Goal: Task Accomplishment & Management: Complete application form

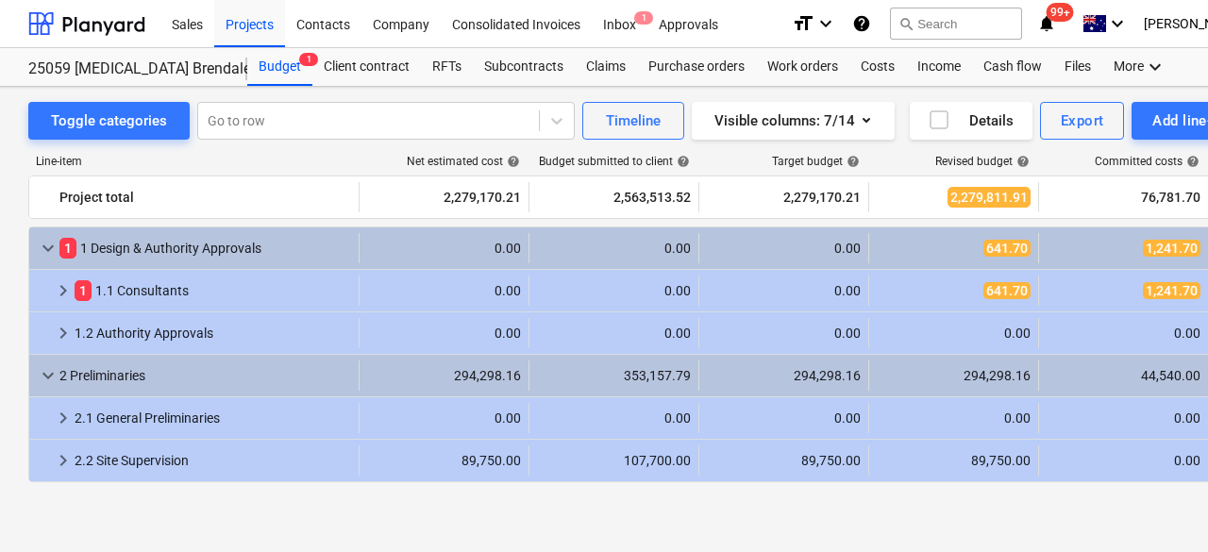
scroll to position [378, 0]
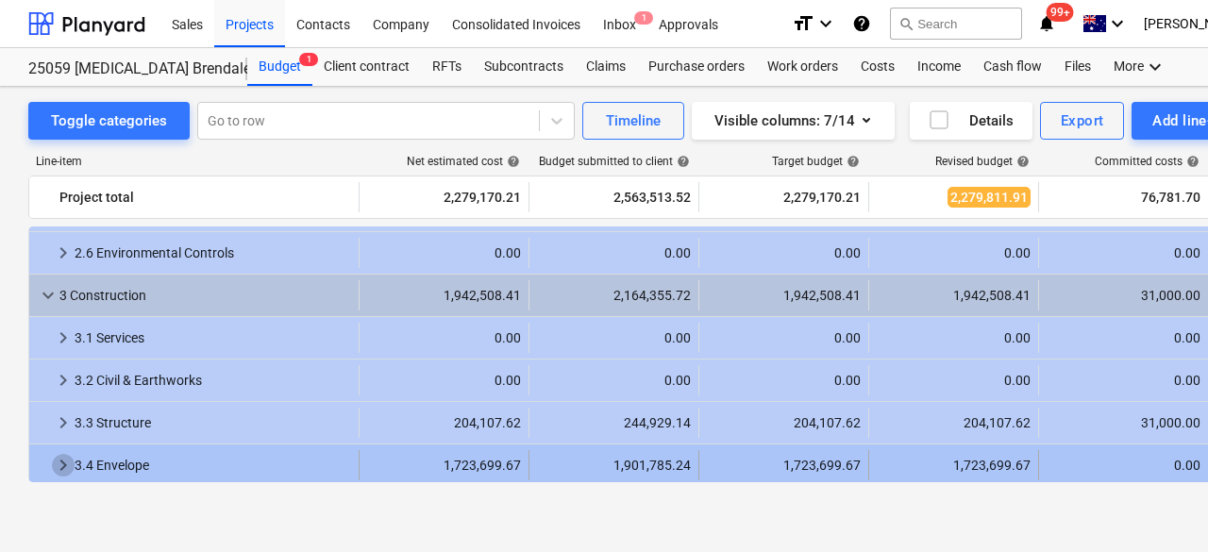
click at [60, 461] on span "keyboard_arrow_right" at bounding box center [63, 465] width 23 height 23
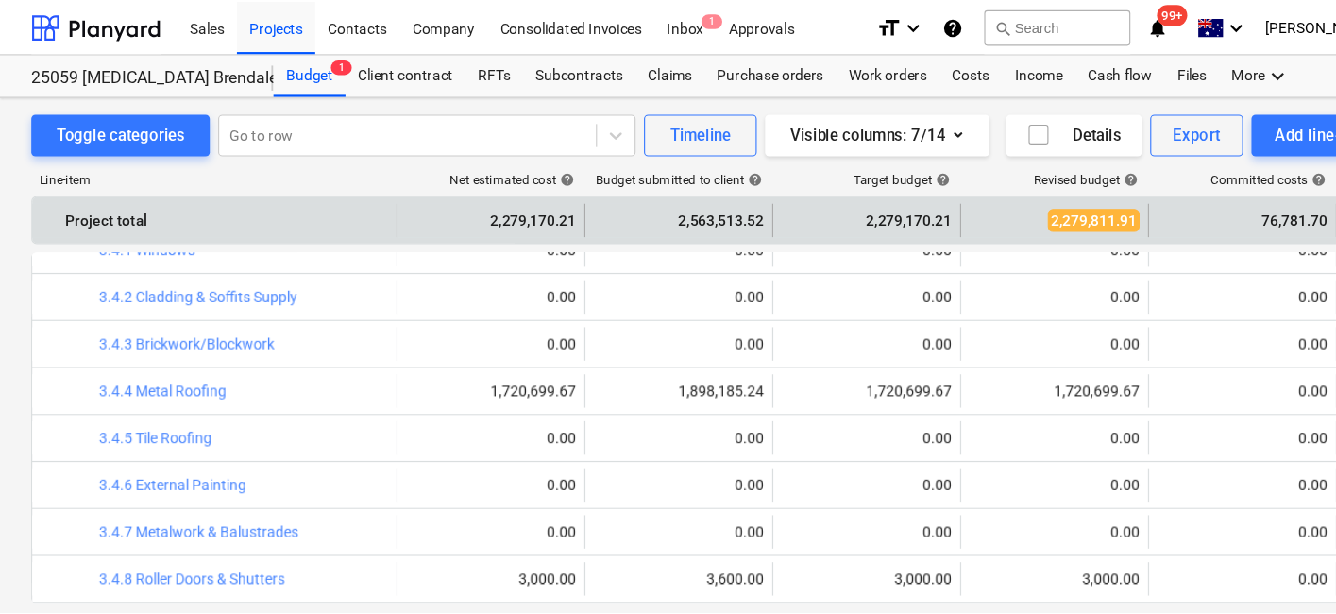
scroll to position [661, 0]
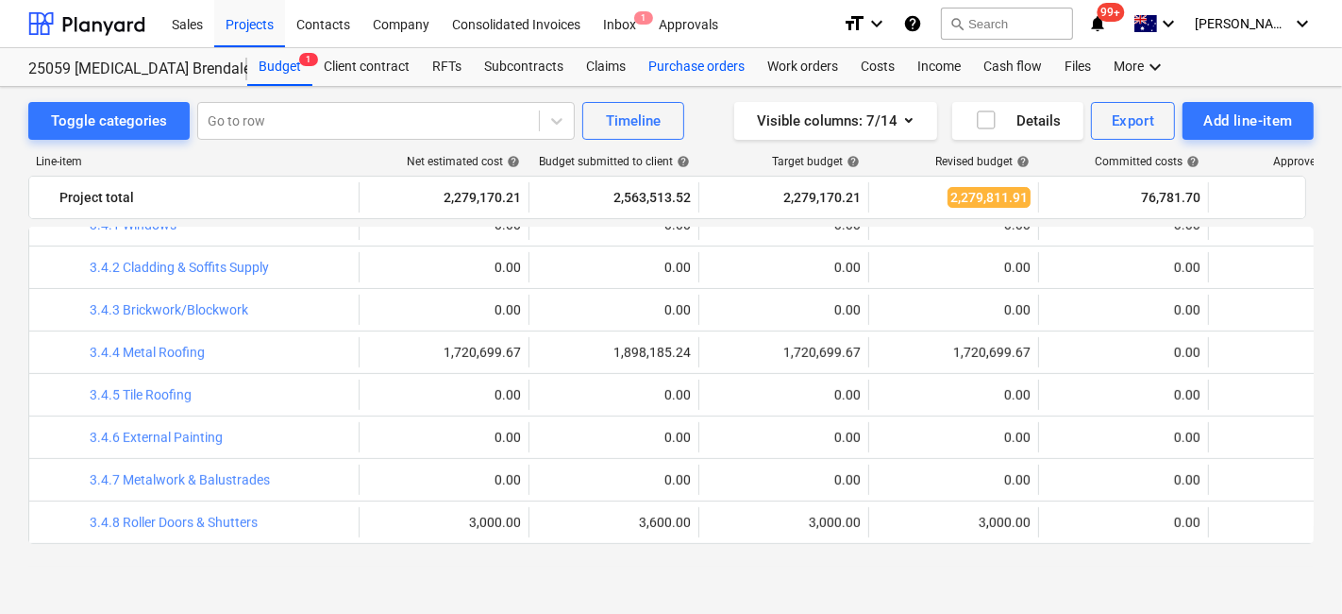
click at [696, 74] on div "Purchase orders" at bounding box center [696, 67] width 119 height 38
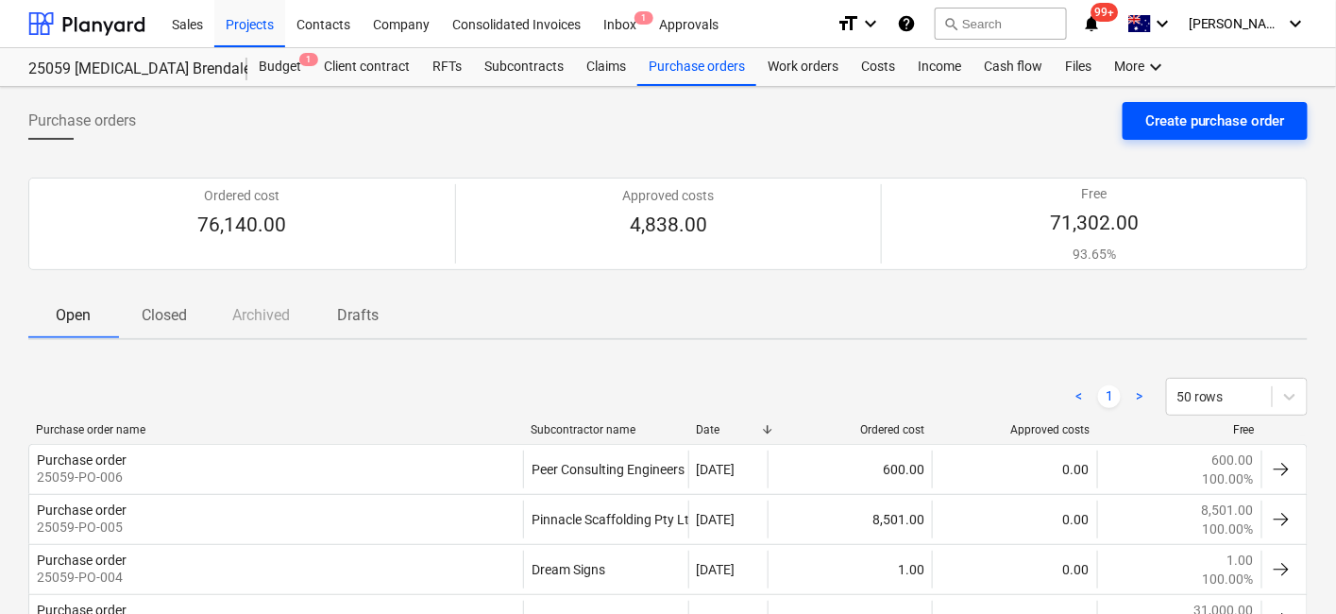
click at [1154, 111] on div "Create purchase order" at bounding box center [1215, 121] width 140 height 25
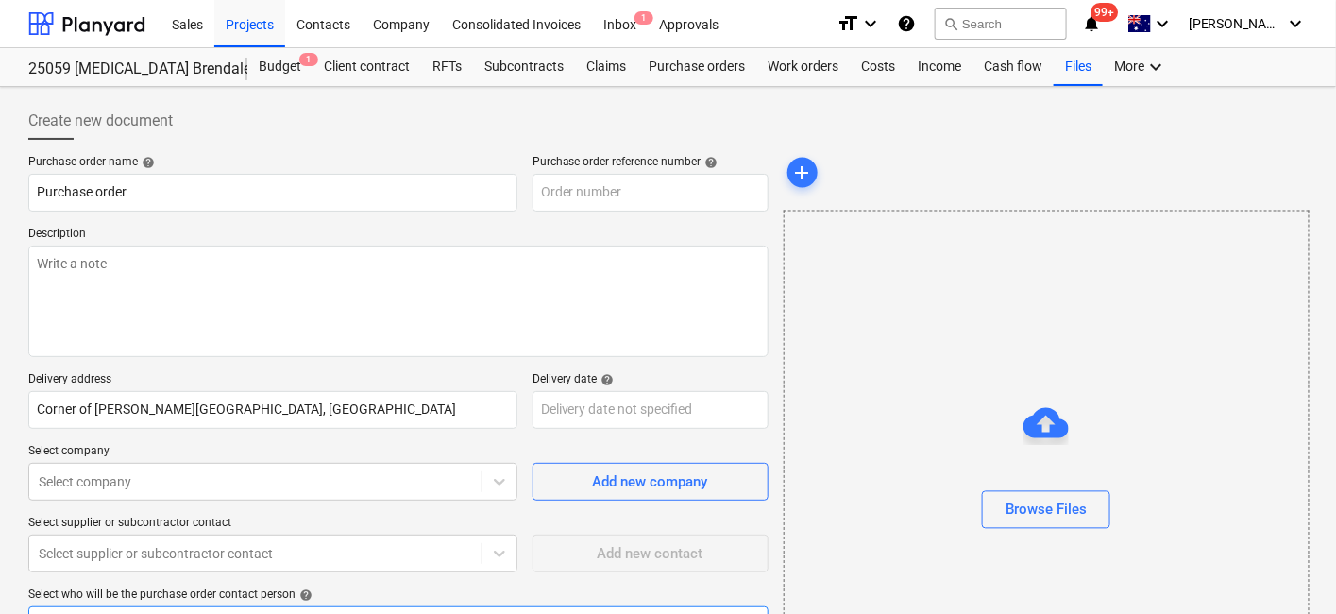
scroll to position [205, 0]
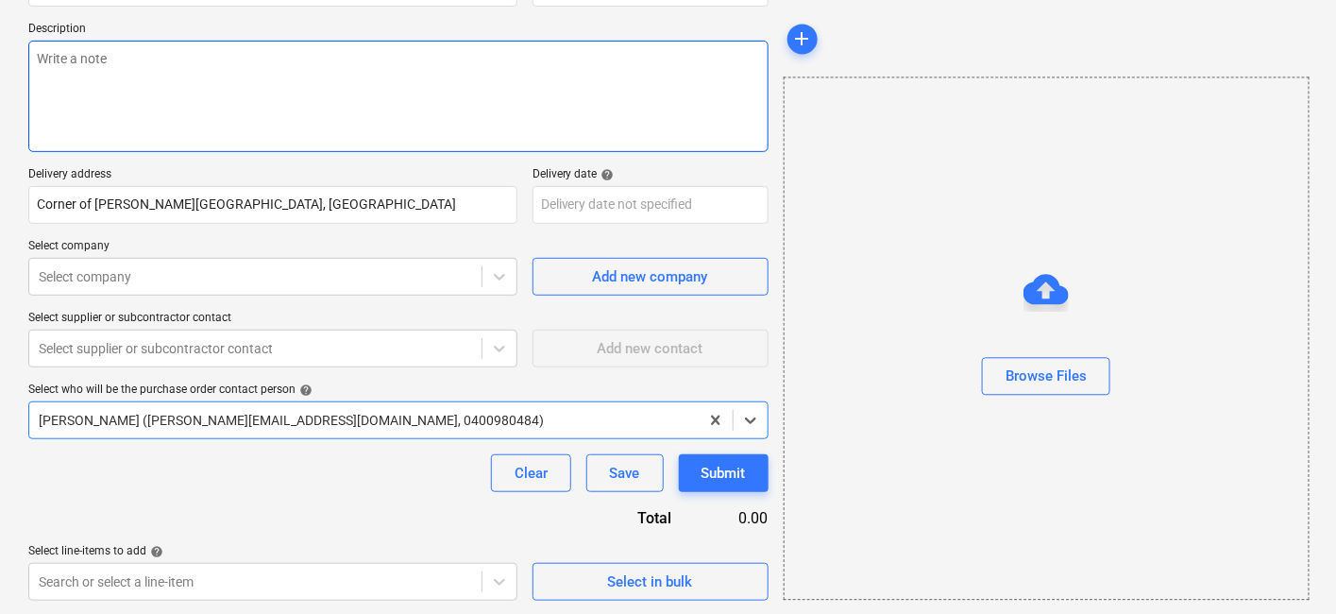
type textarea "x"
type input "25059-PO-007"
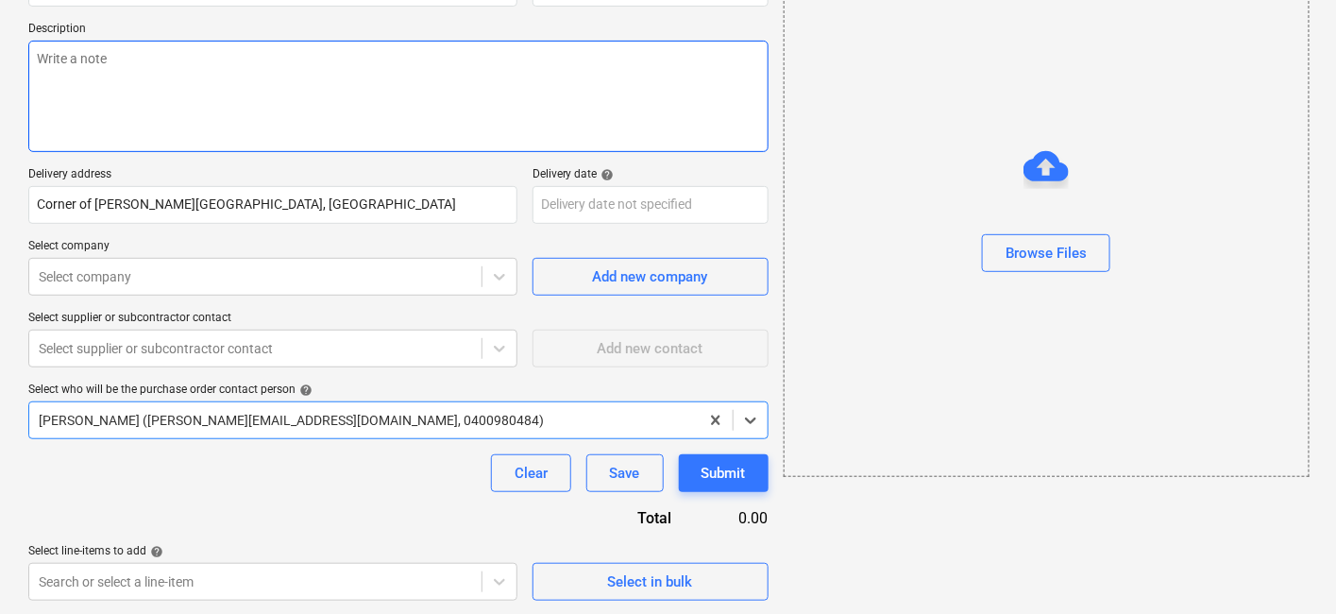
scroll to position [0, 0]
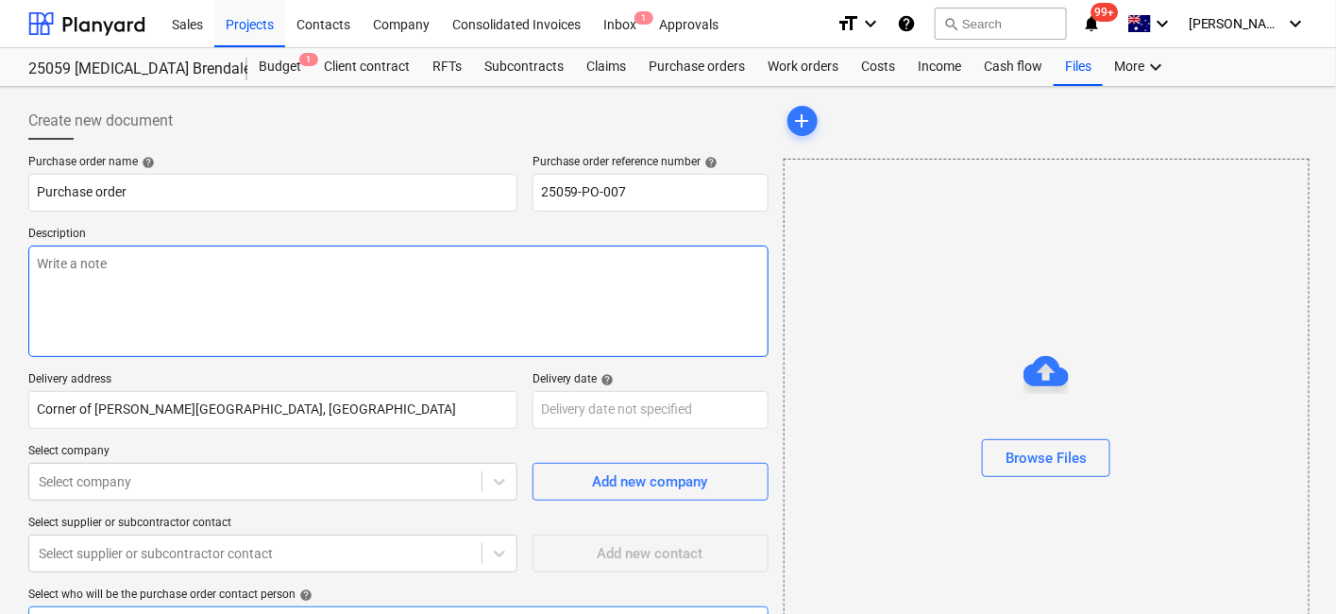
click at [160, 284] on textarea at bounding box center [398, 300] width 740 height 111
type textarea "x"
type textarea "-"
type textarea "x"
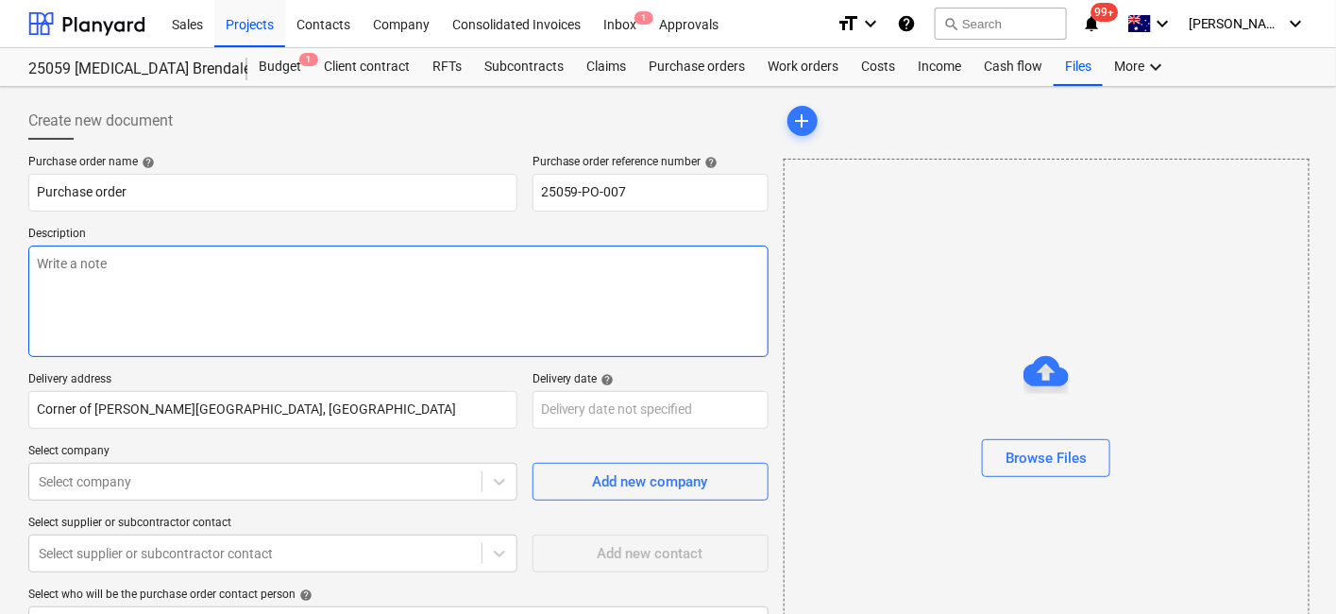
type textarea "A"
type textarea "x"
type textarea "As"
type textarea "x"
type textarea "A"
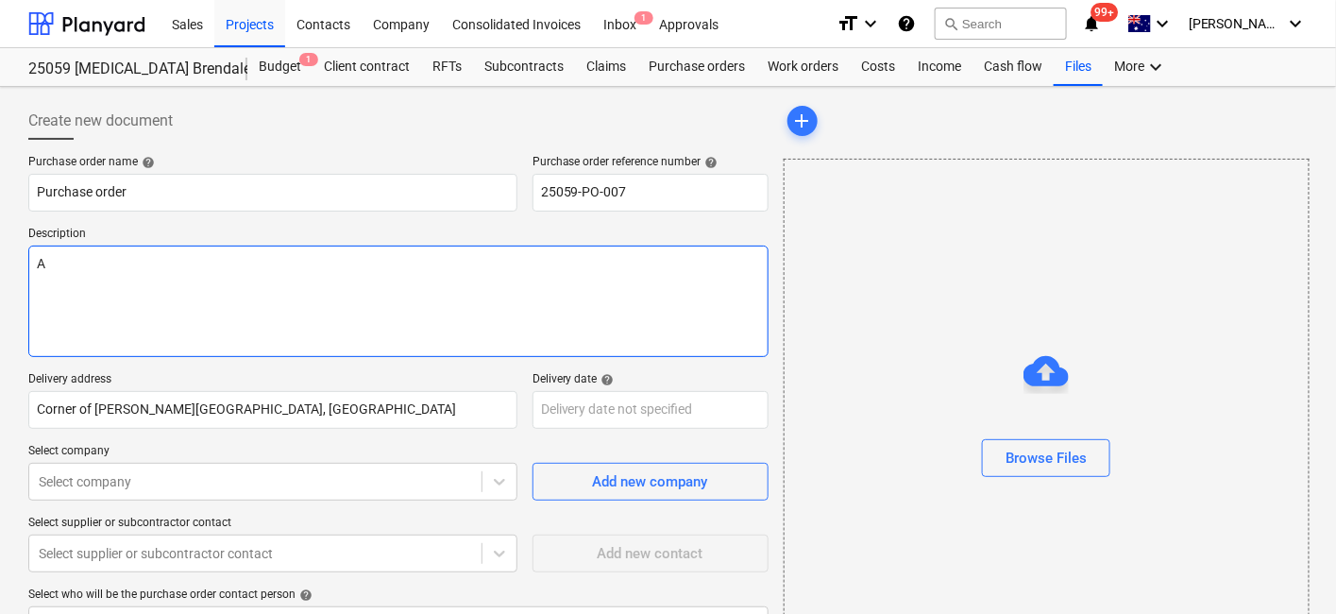
type textarea "x"
type textarea "P"
type textarea "x"
type textarea "Pa"
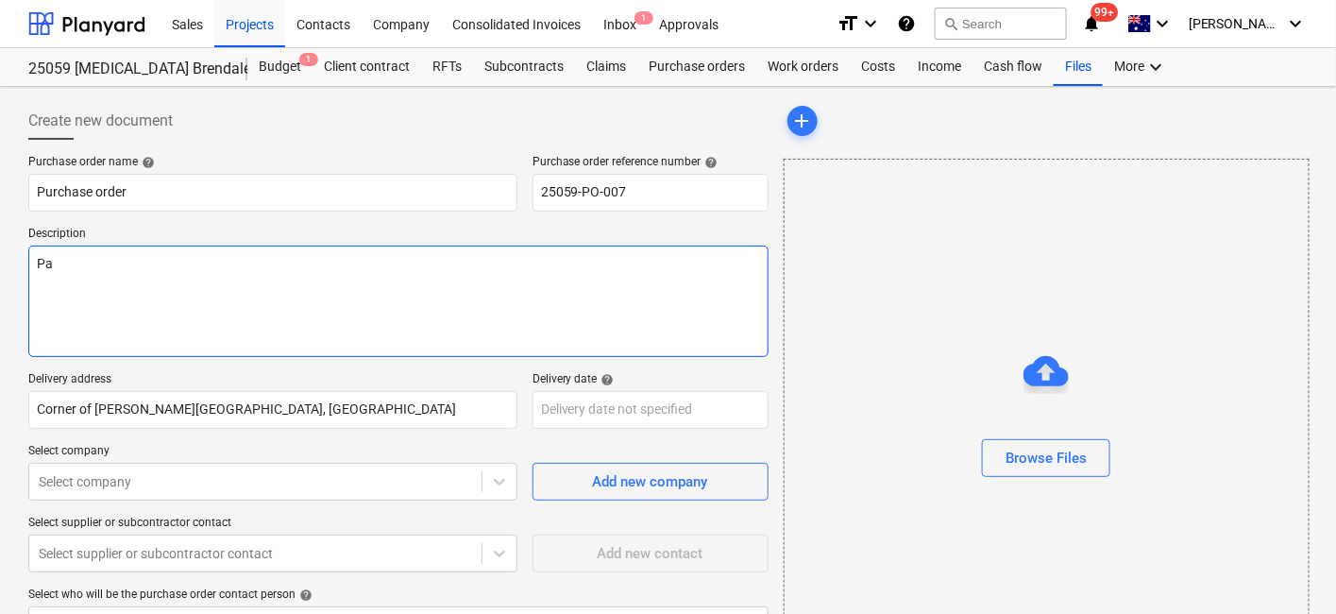
type textarea "x"
type textarea "Pay"
type textarea "x"
type textarea "Paym"
type textarea "x"
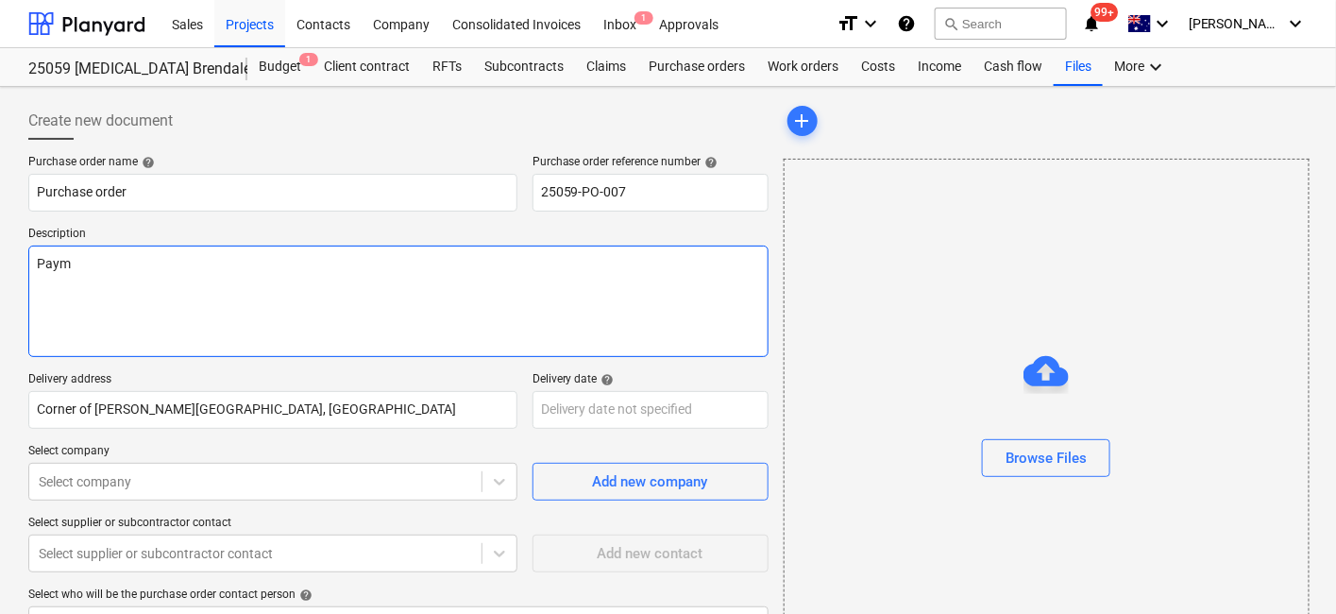
type textarea "Payme"
type textarea "x"
type textarea "Paymen"
type textarea "x"
type textarea "Payment"
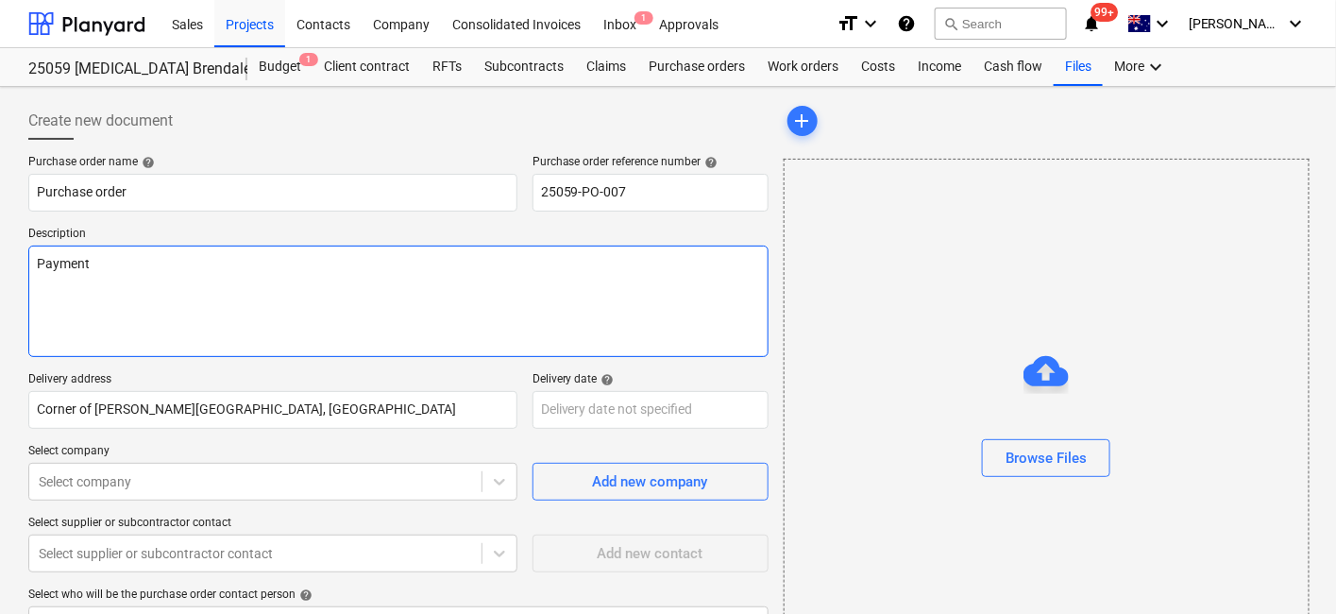
type textarea "x"
type textarea "Payment"
type textarea "x"
type textarea "Payment T"
type textarea "x"
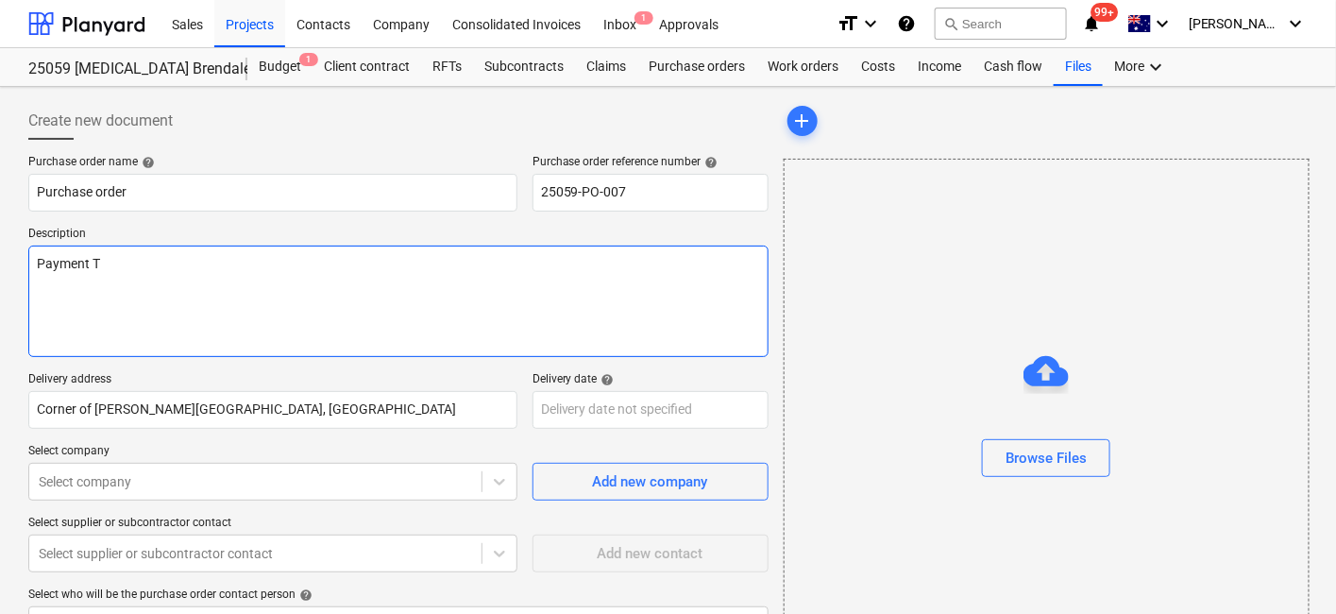
type textarea "Payment Te"
type textarea "x"
type textarea "Payment Ter"
type textarea "x"
type textarea "Payment Term"
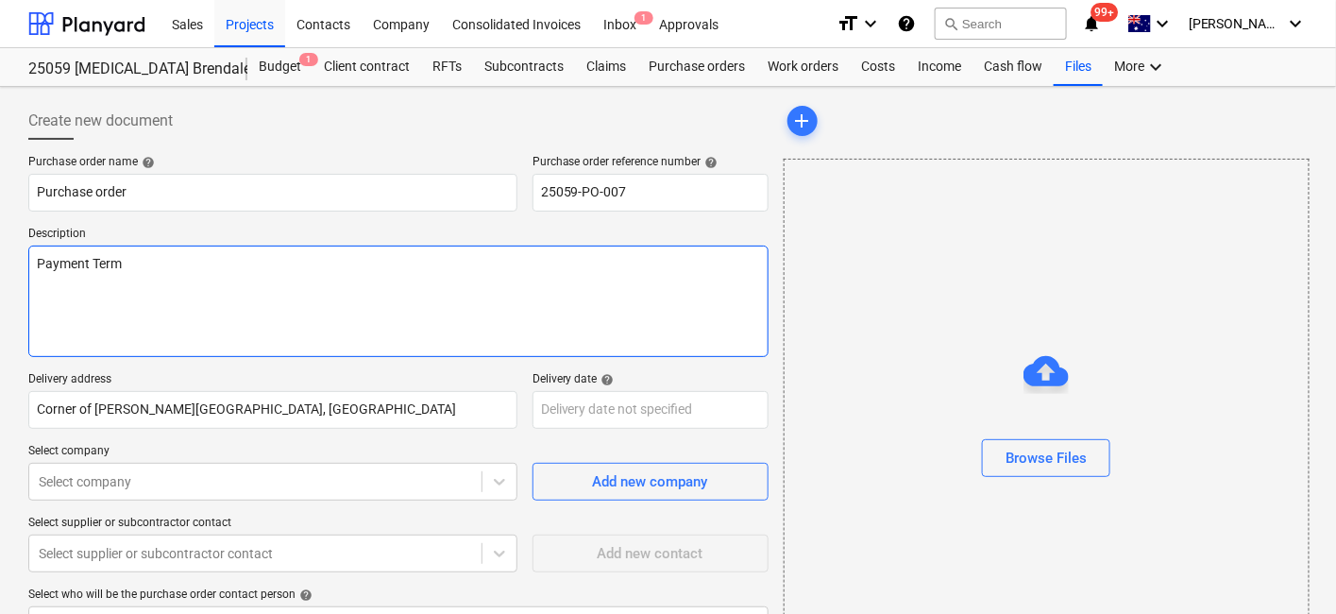
type textarea "x"
type textarea "Payment Terms"
type textarea "x"
type textarea "Payment Terms"
type textarea "x"
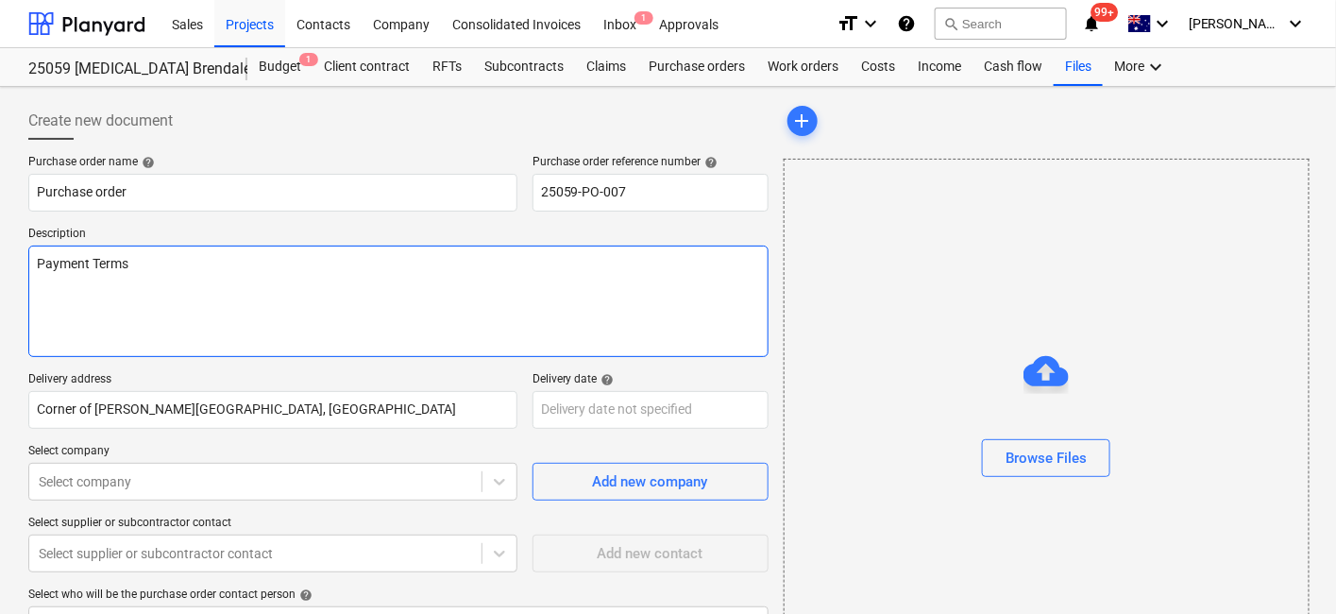
type textarea "Payment Terms a"
type textarea "x"
type textarea "Payment Terms as"
type textarea "x"
type textarea "Payment Terms as"
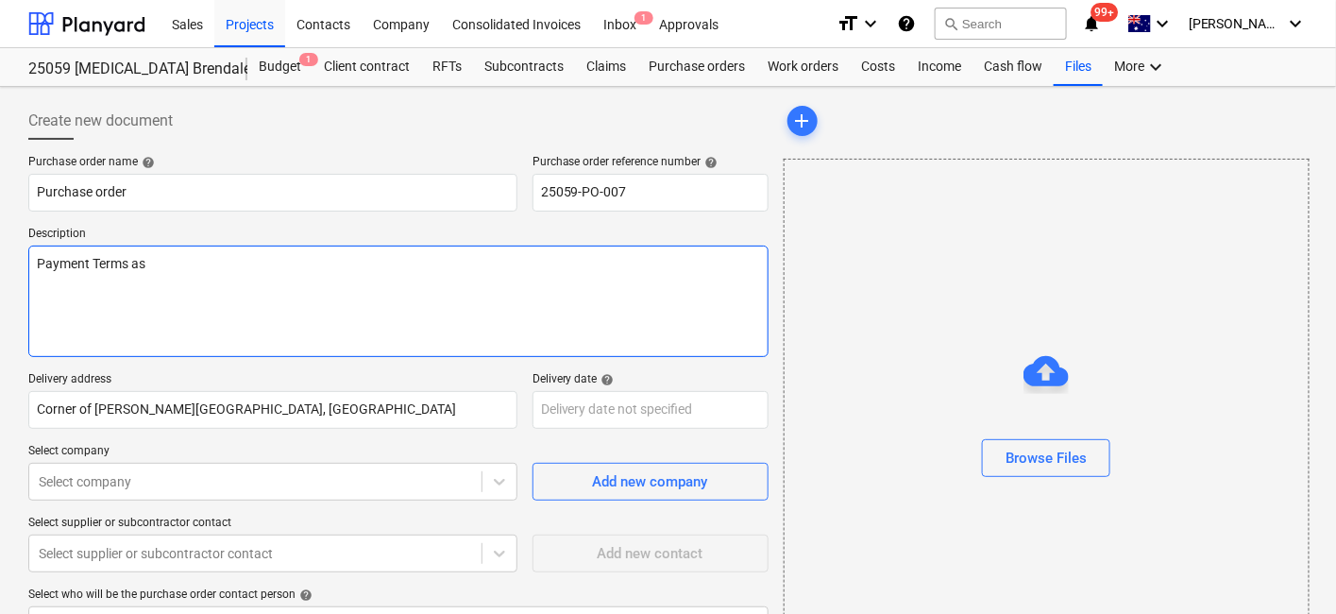
type textarea "x"
type textarea "Payment Terms as p"
type textarea "x"
type textarea "Payment Terms as pe"
type textarea "x"
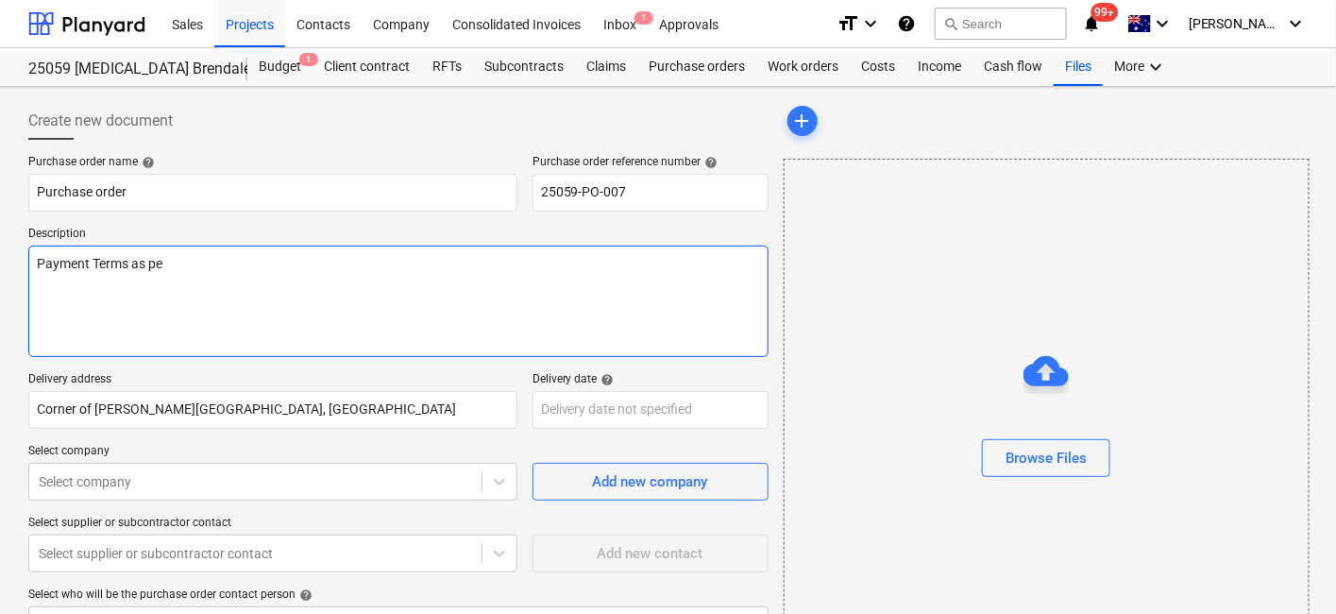
type textarea "Payment Terms as per"
type textarea "x"
type textarea "Payment Terms as per"
type textarea "x"
type textarea "Payment Terms as per S"
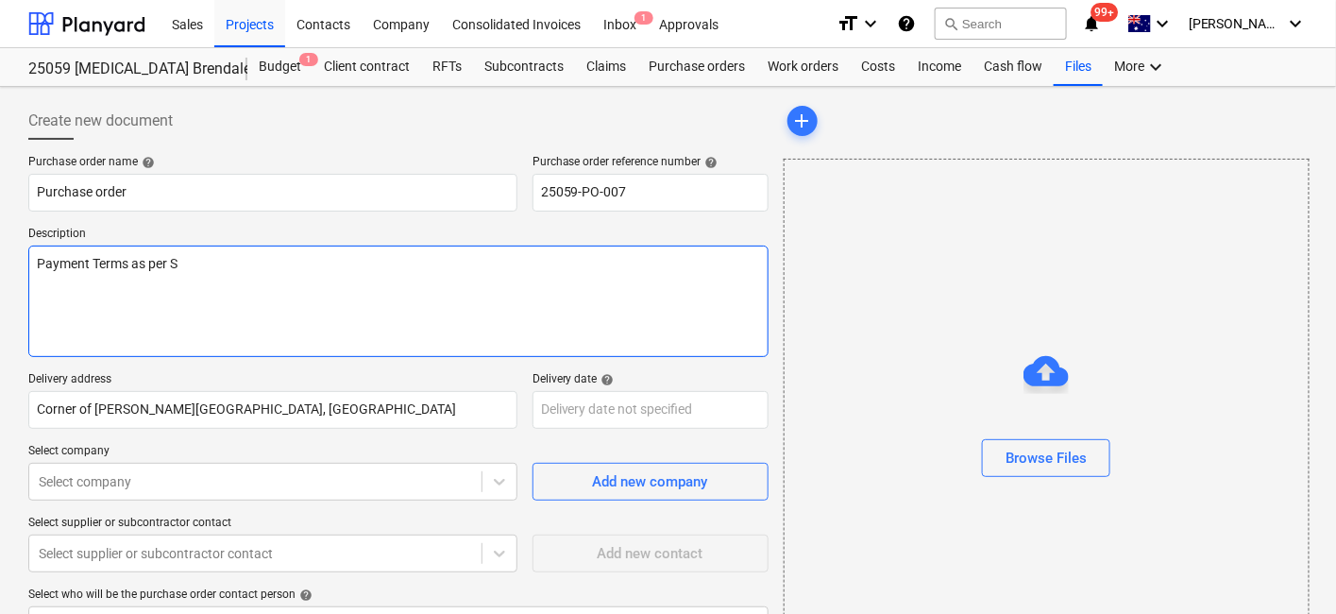
type textarea "x"
type textarea "Payment Terms as per Su"
type textarea "x"
type textarea "Payment Terms as per Sub"
type textarea "x"
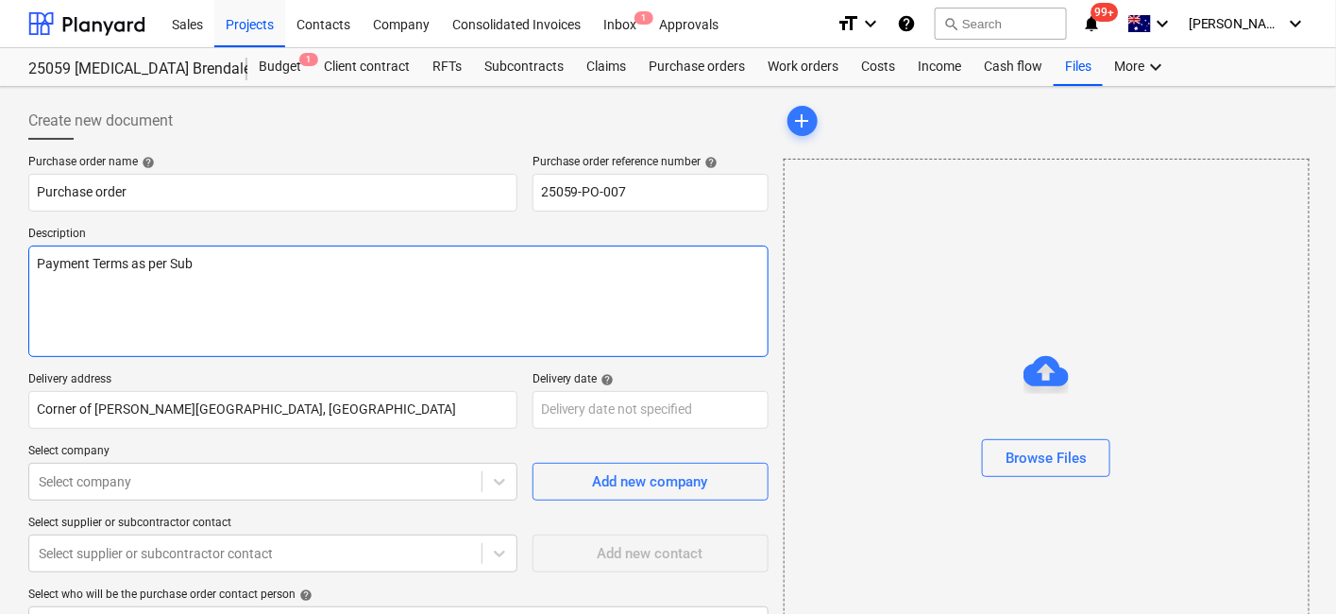
type textarea "Payment Terms as per Subc"
type textarea "x"
type textarea "Payment Terms as per Subco"
type textarea "x"
type textarea "Payment Terms as per Subcon"
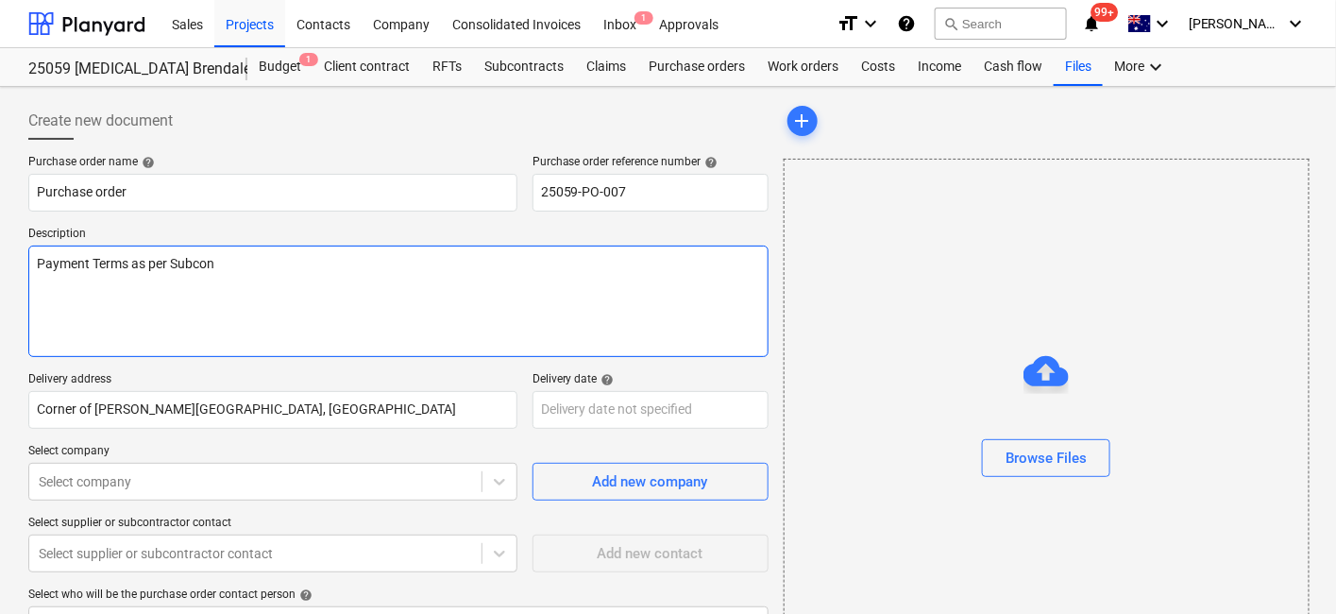
type textarea "x"
type textarea "Payment Terms as per Subcont"
type textarea "x"
type textarea "Payment Terms as per Subcontr"
type textarea "x"
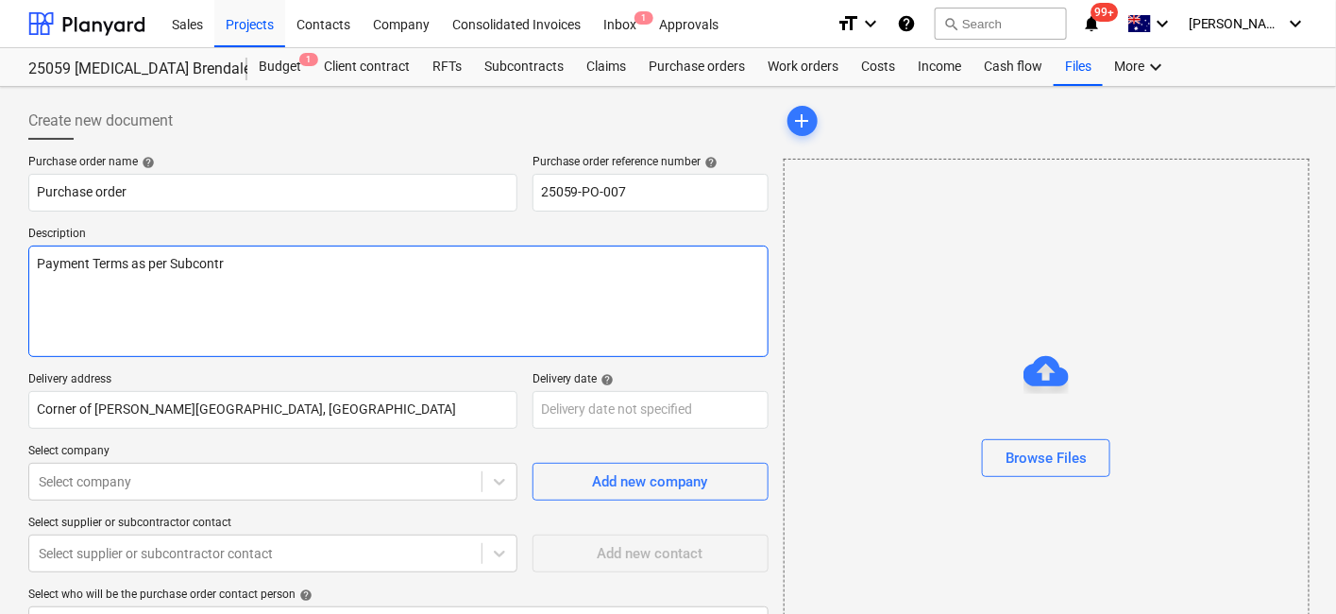
type textarea "Payment Terms as per Subcontra"
type textarea "x"
type textarea "Payment Terms as per Subcontrac"
type textarea "x"
type textarea "Payment Terms as per Subcontract"
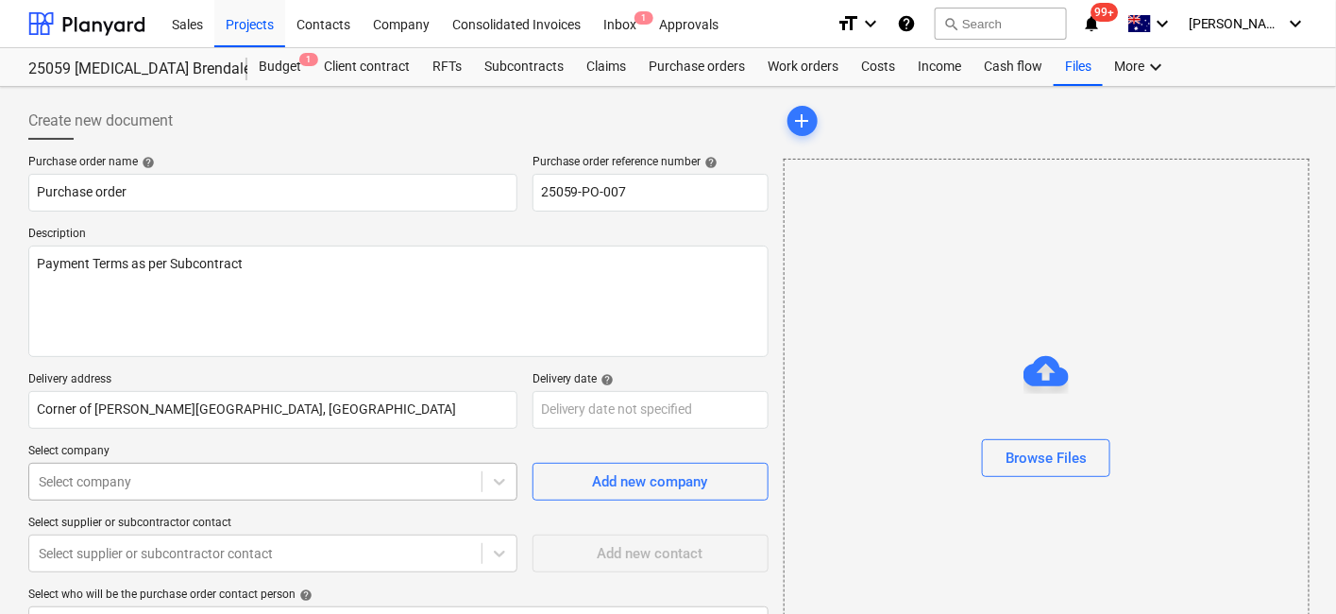
type textarea "x"
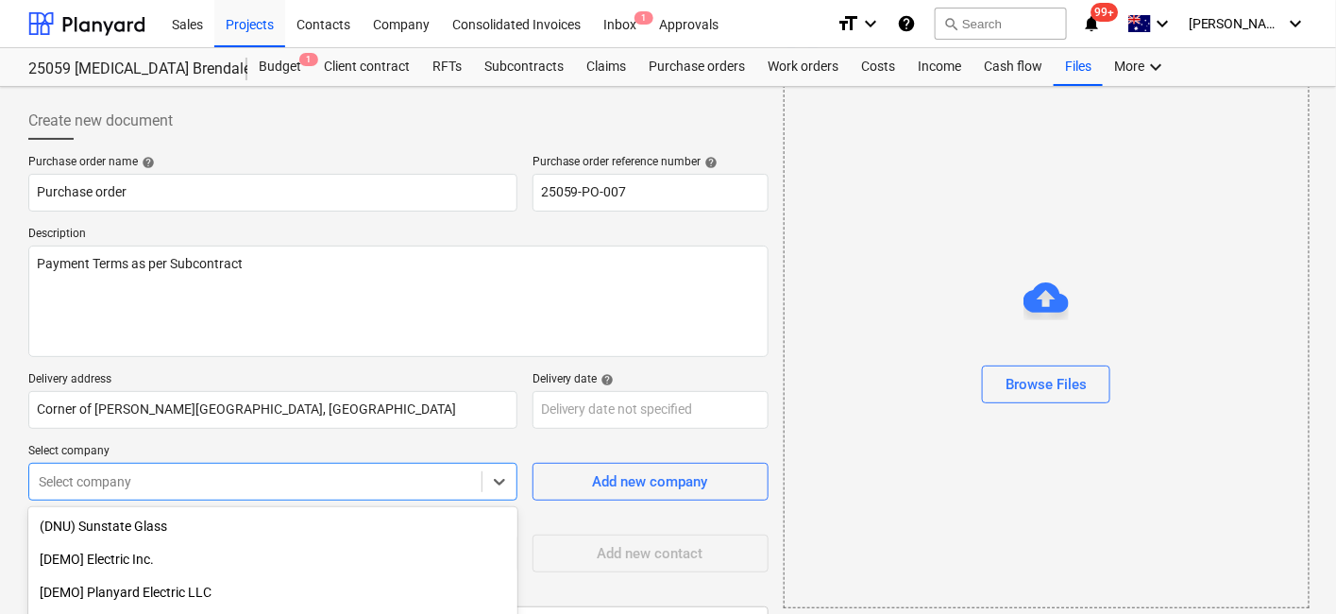
scroll to position [187, 0]
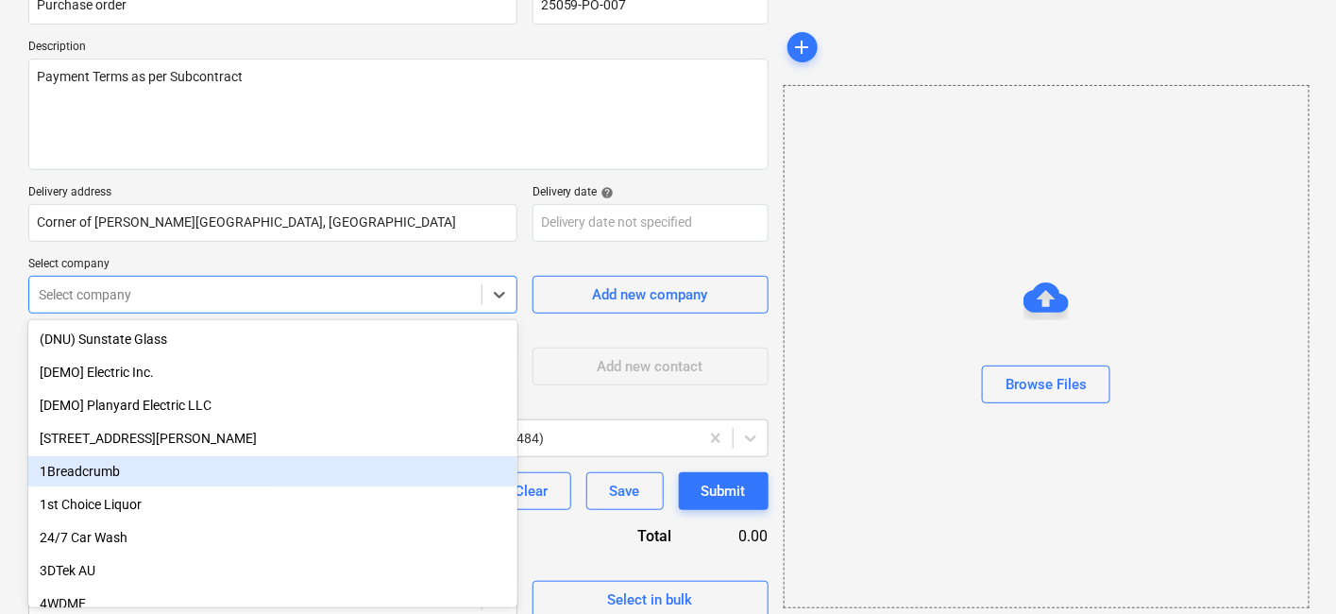
click at [231, 427] on body "Sales Projects Contacts Company Consolidated Invoices Inbox 1 Approvals format_…" at bounding box center [668, 120] width 1336 height 614
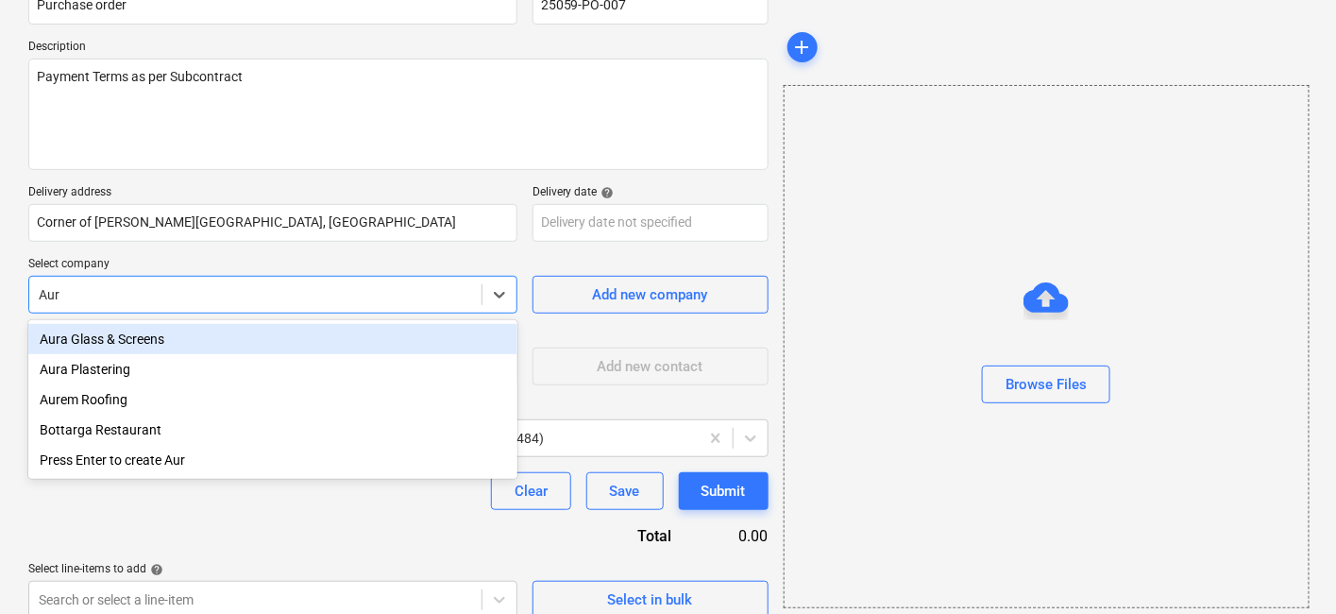
type input "Aure"
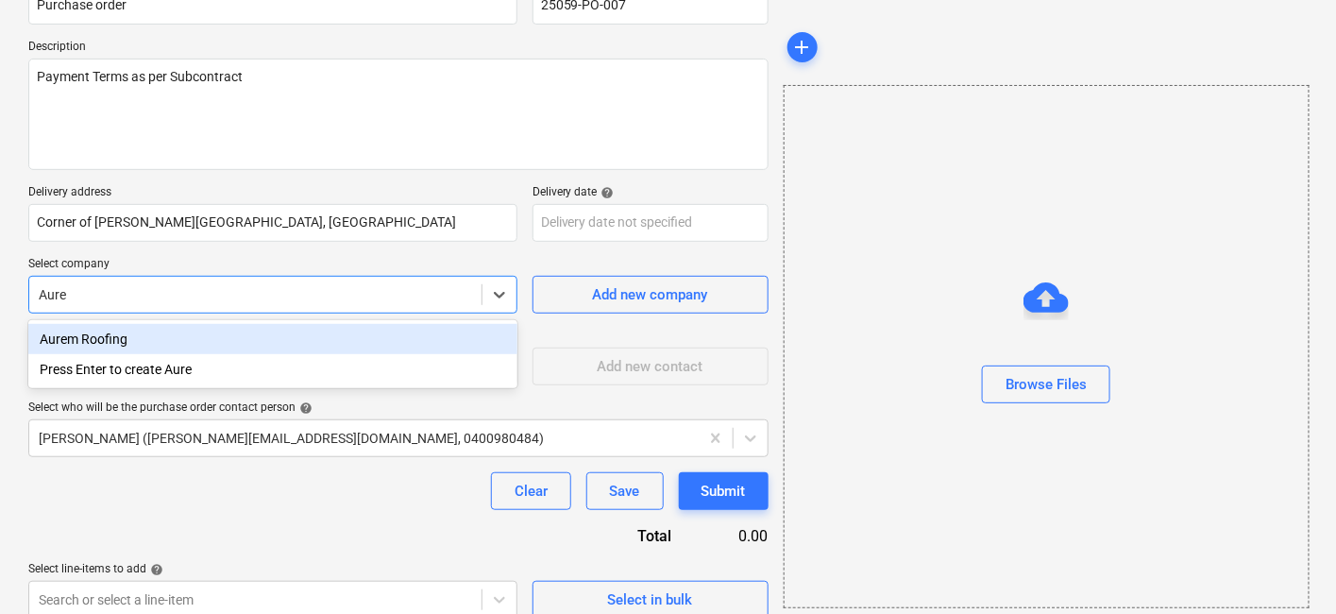
click at [146, 335] on div "Aurem Roofing" at bounding box center [272, 339] width 489 height 30
type textarea "x"
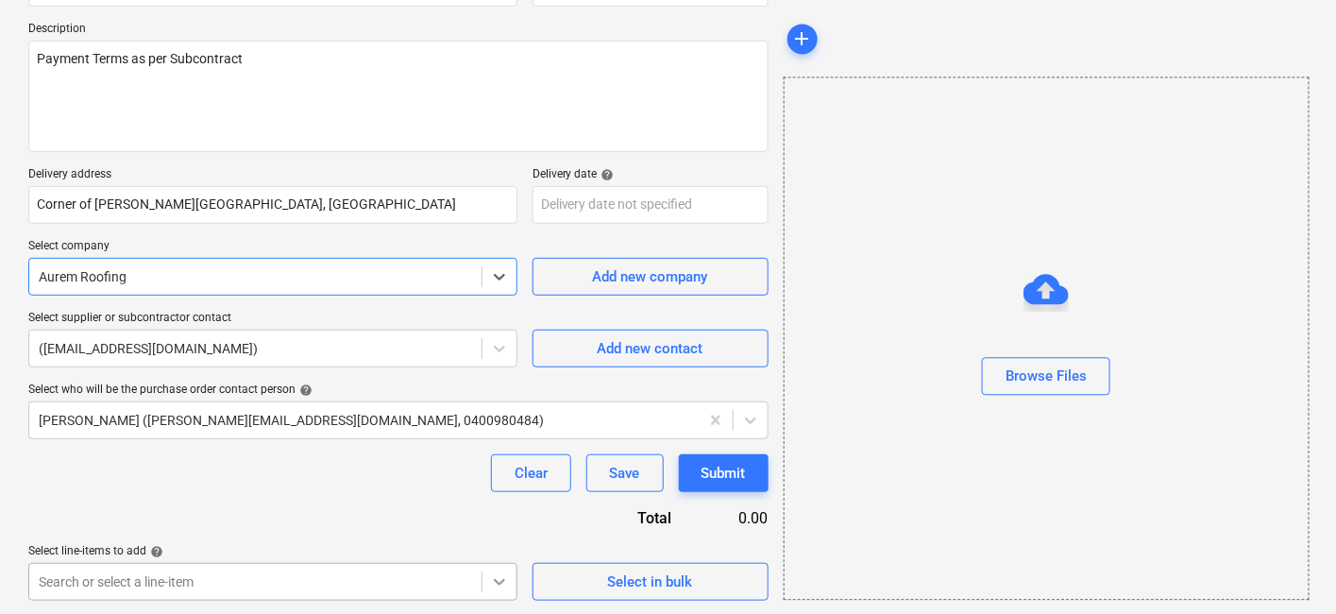
scroll to position [484, 0]
click at [501, 407] on body "Sales Projects Contacts Company Consolidated Invoices Inbox 1 Approvals format_…" at bounding box center [668, 100] width 1336 height 614
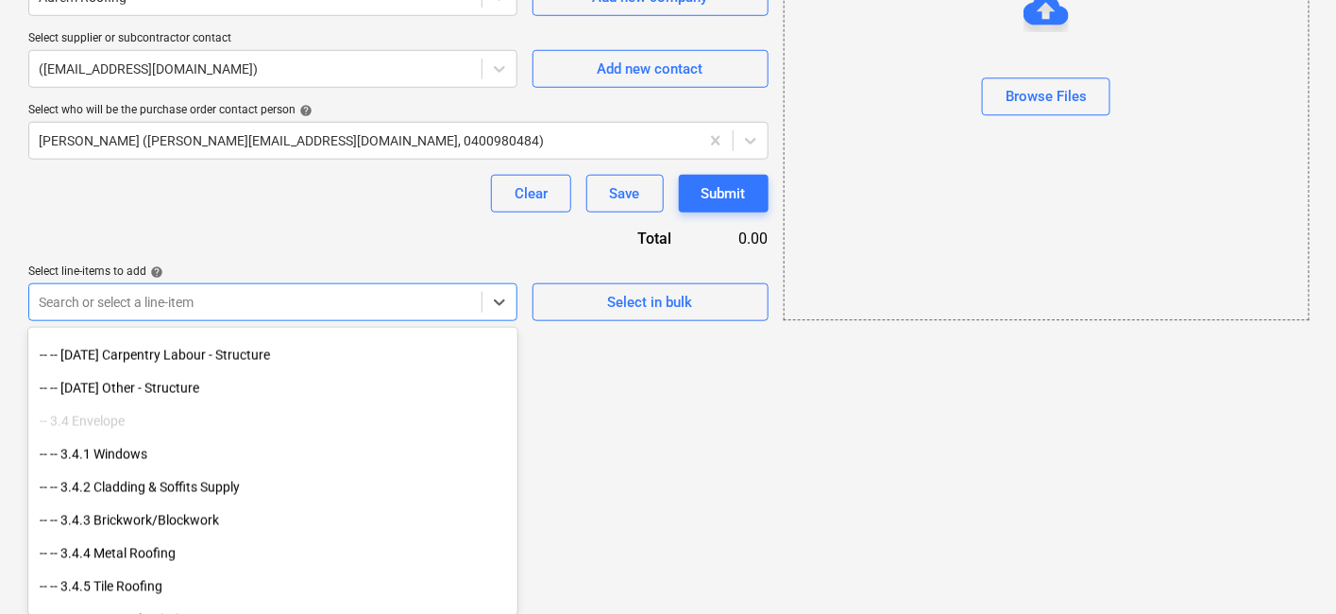
scroll to position [3670, 0]
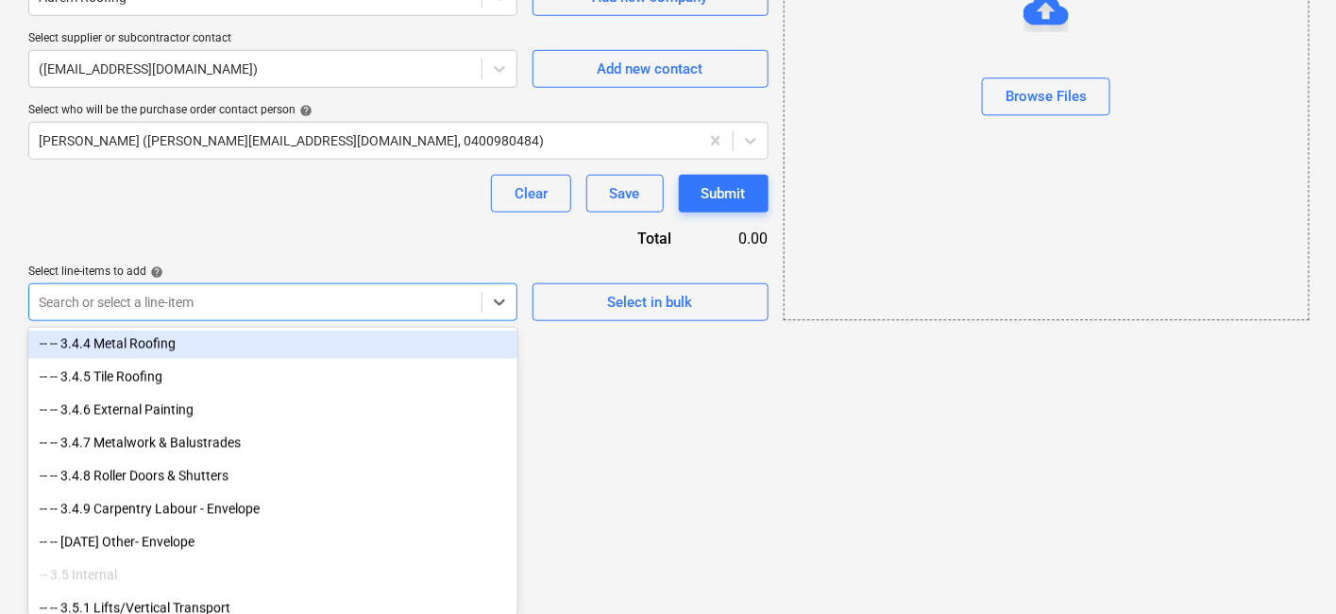
click at [184, 349] on div "-- -- 3.4.4 Metal Roofing" at bounding box center [272, 344] width 489 height 30
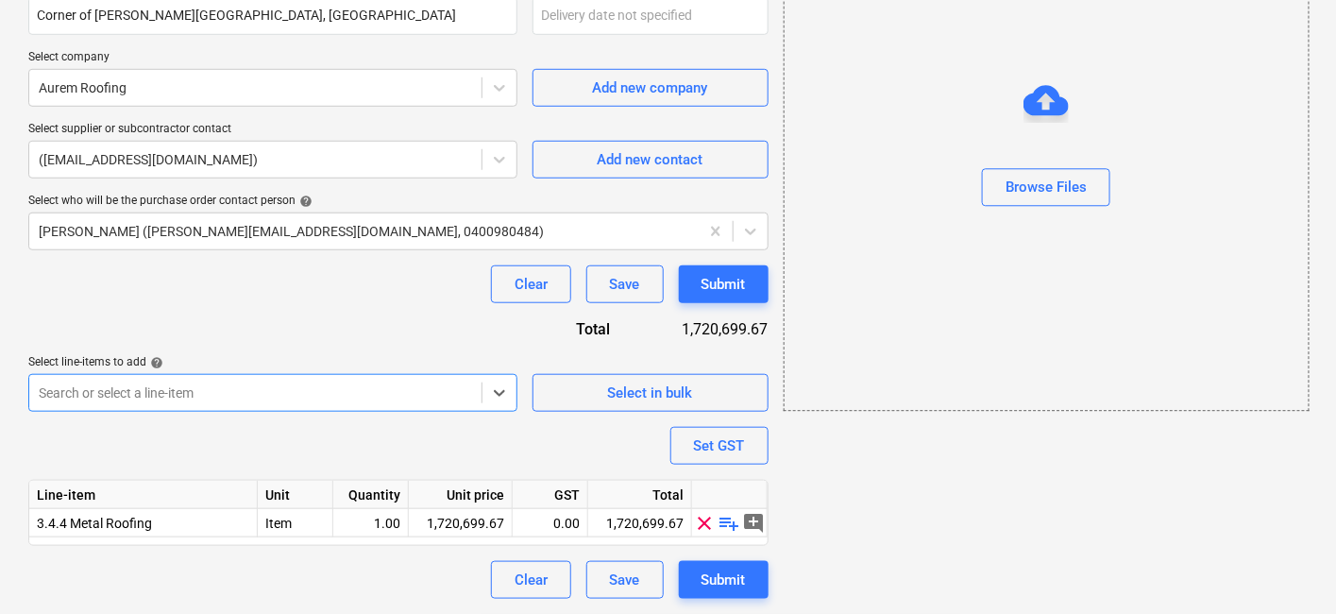
scroll to position [392, 0]
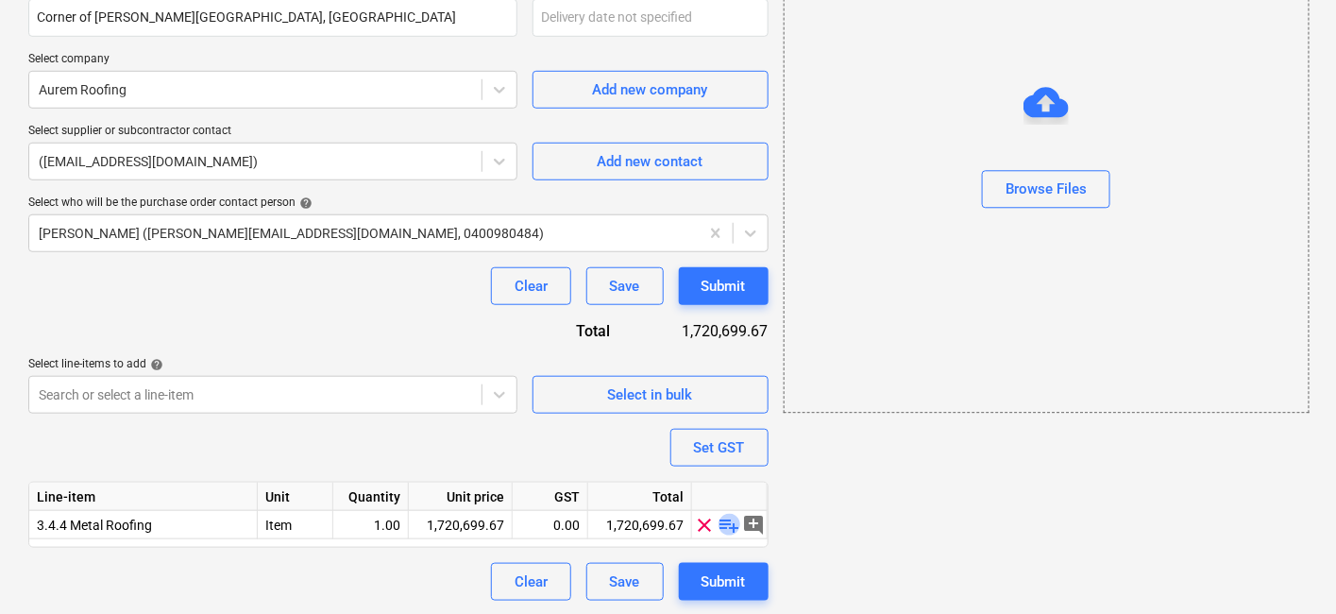
click at [731, 524] on span "playlist_add" at bounding box center [729, 524] width 23 height 23
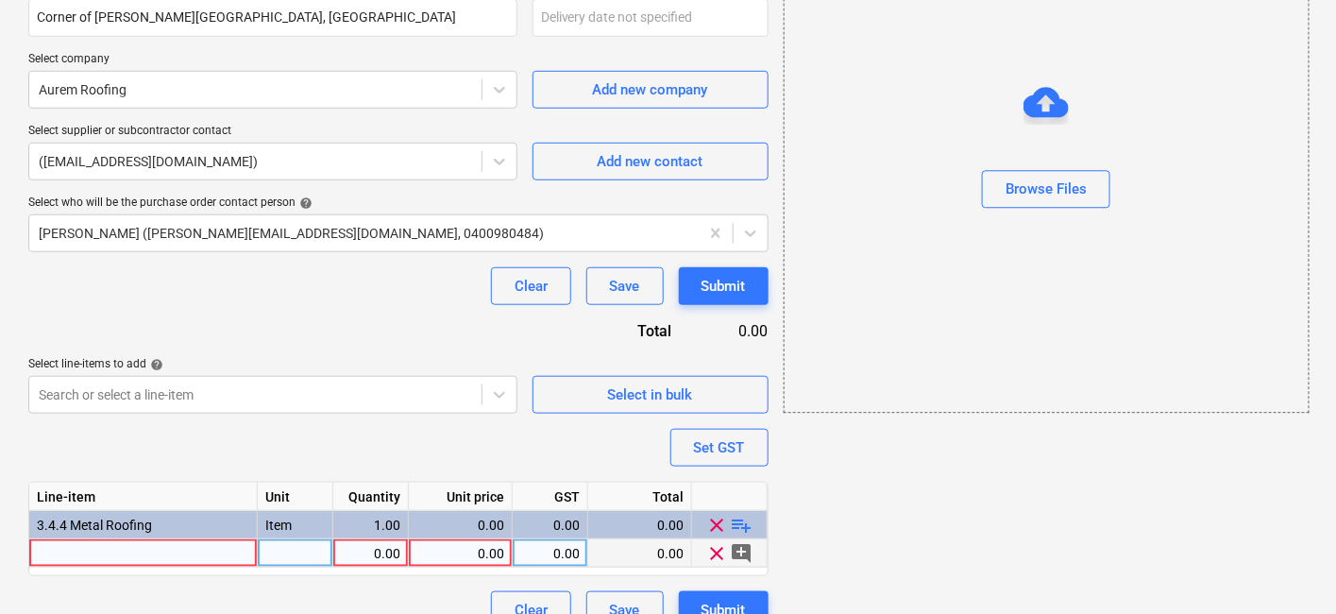
click at [161, 548] on div at bounding box center [143, 553] width 228 height 28
click at [205, 548] on div at bounding box center [143, 553] width 228 height 28
type textarea "x"
type input "Roof and Cladding Works"
type textarea "x"
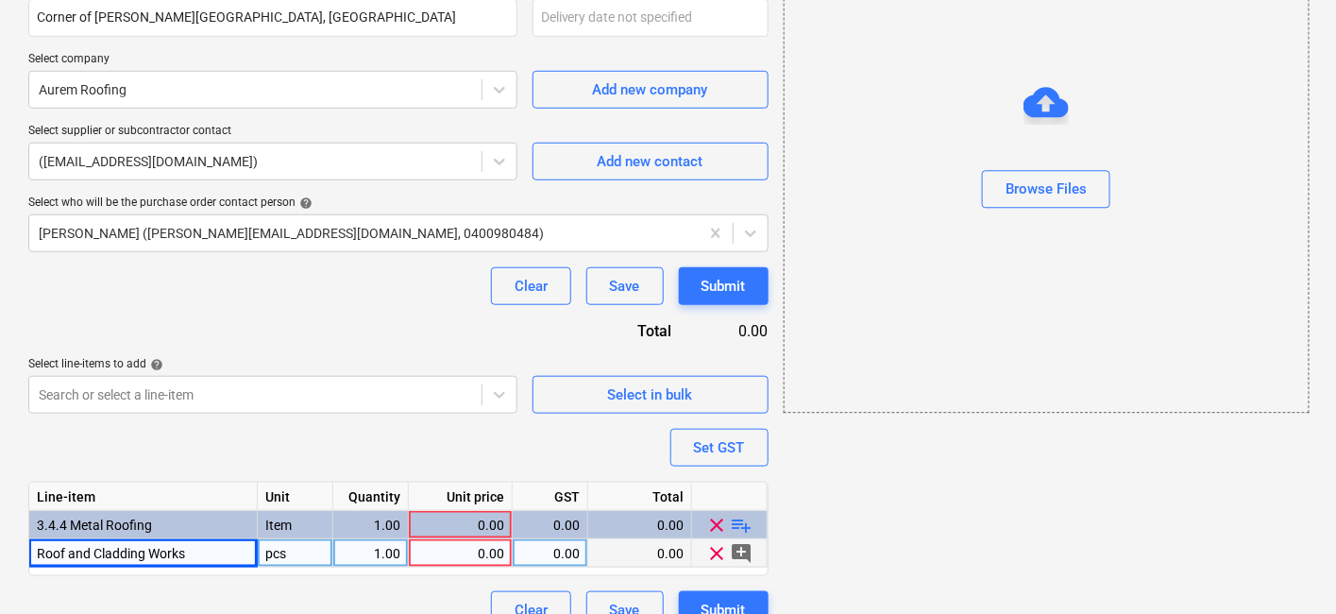
click at [301, 551] on div "pcs" at bounding box center [296, 553] width 76 height 28
type input "Item"
type textarea "x"
click at [434, 551] on div "0.00" at bounding box center [460, 553] width 88 height 28
type input "17"
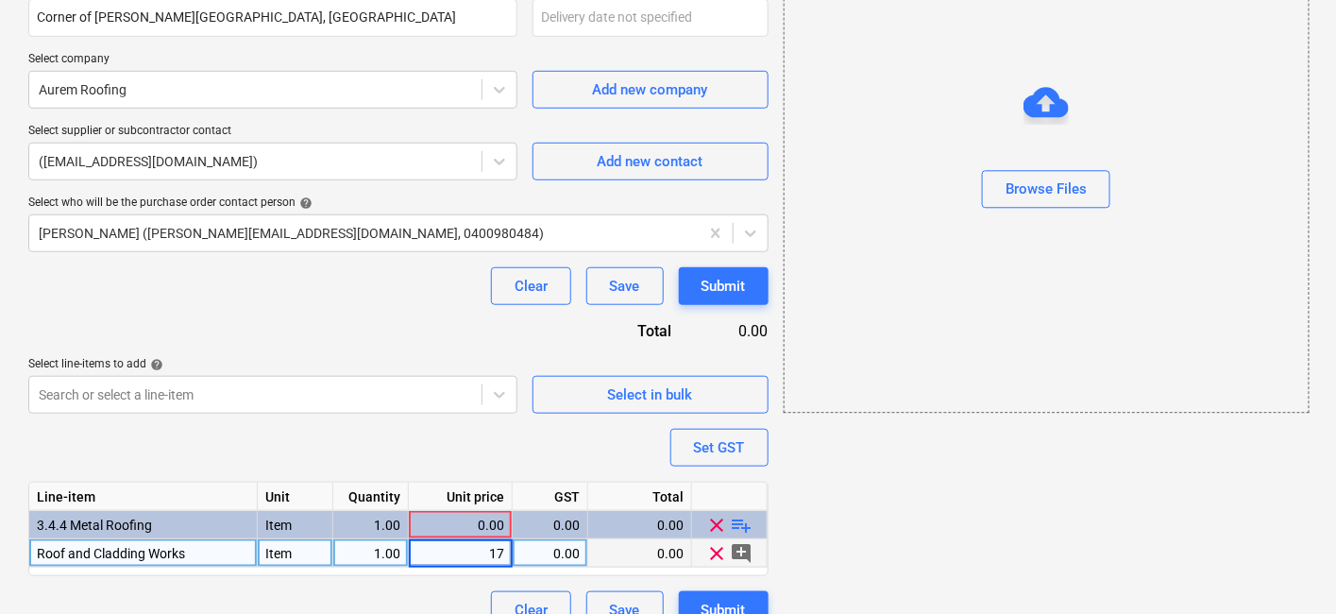
type textarea "x"
type input "1716699.67"
type textarea "x"
click at [546, 545] on div "0.00" at bounding box center [549, 553] width 59 height 28
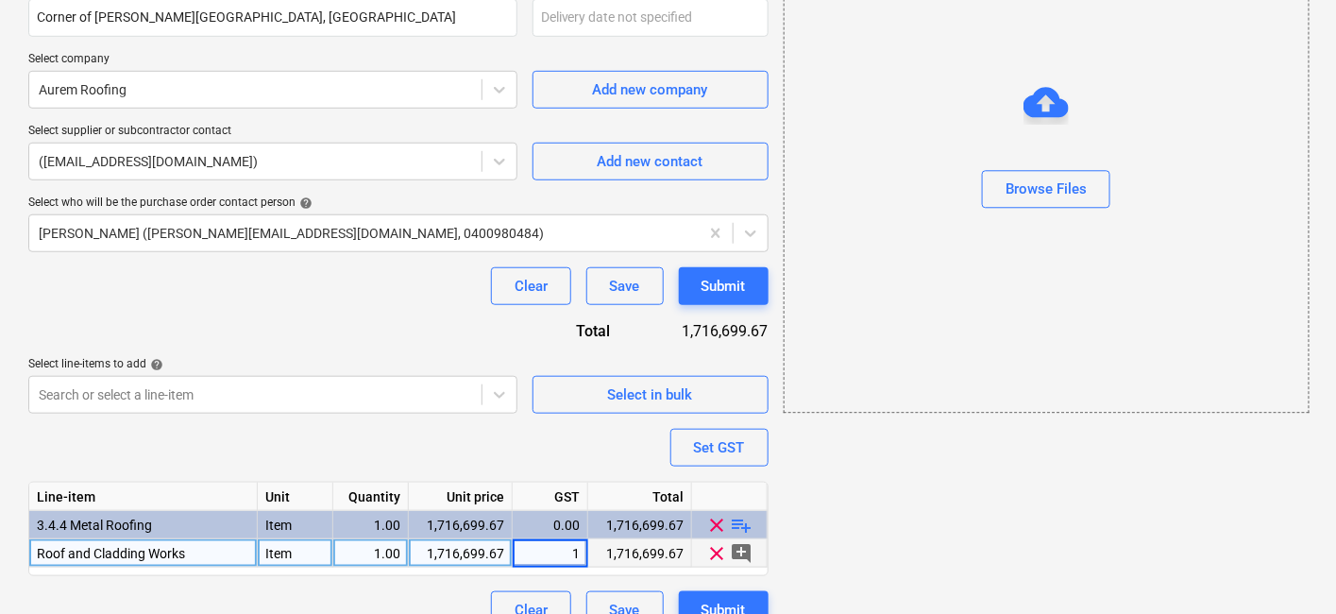
type input "10"
click at [899, 524] on div "add Browse Files" at bounding box center [1045, 170] width 539 height 934
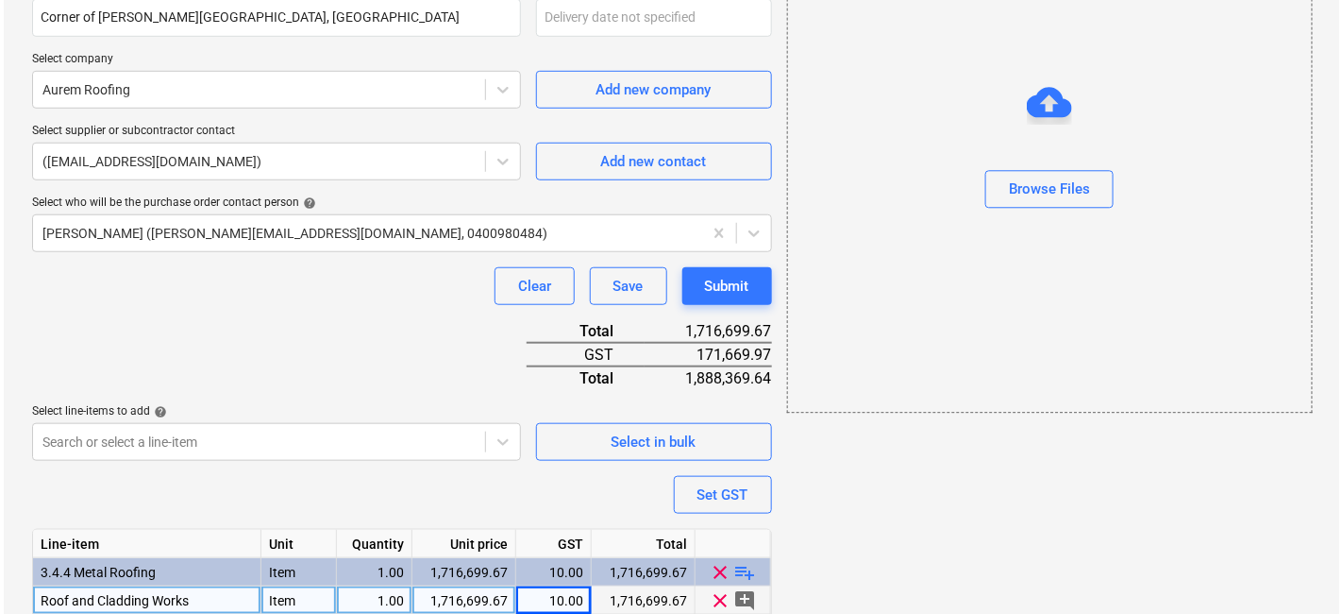
scroll to position [466, 0]
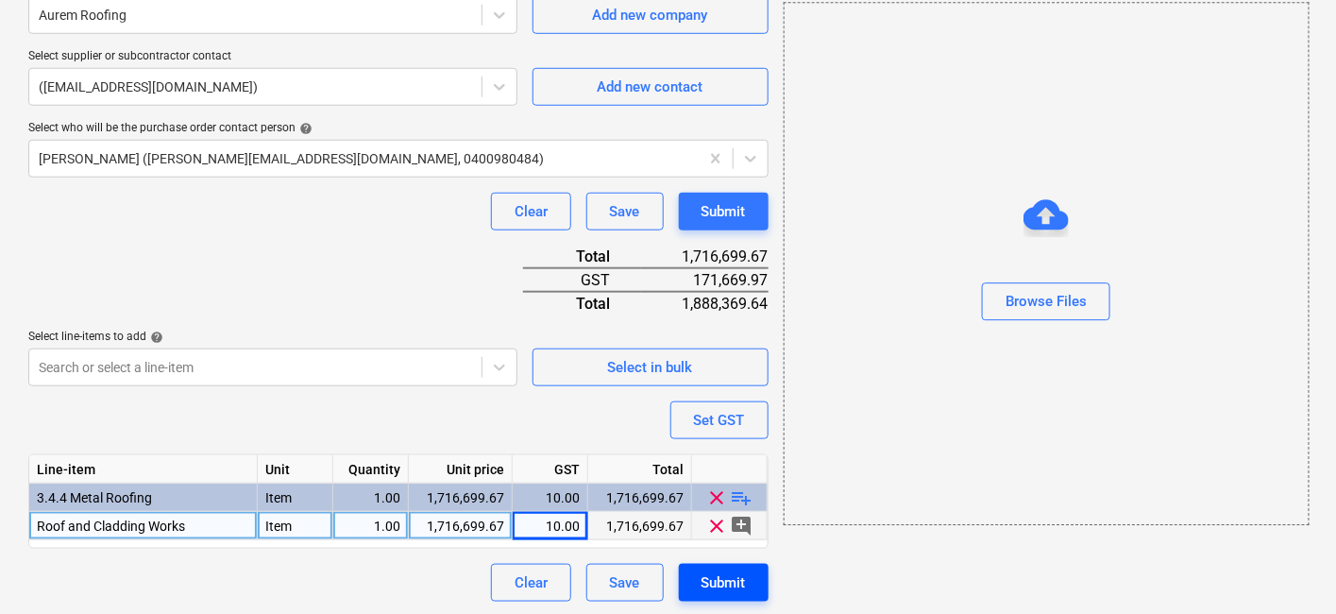
click at [748, 551] on button "Submit" at bounding box center [724, 583] width 90 height 38
type textarea "x"
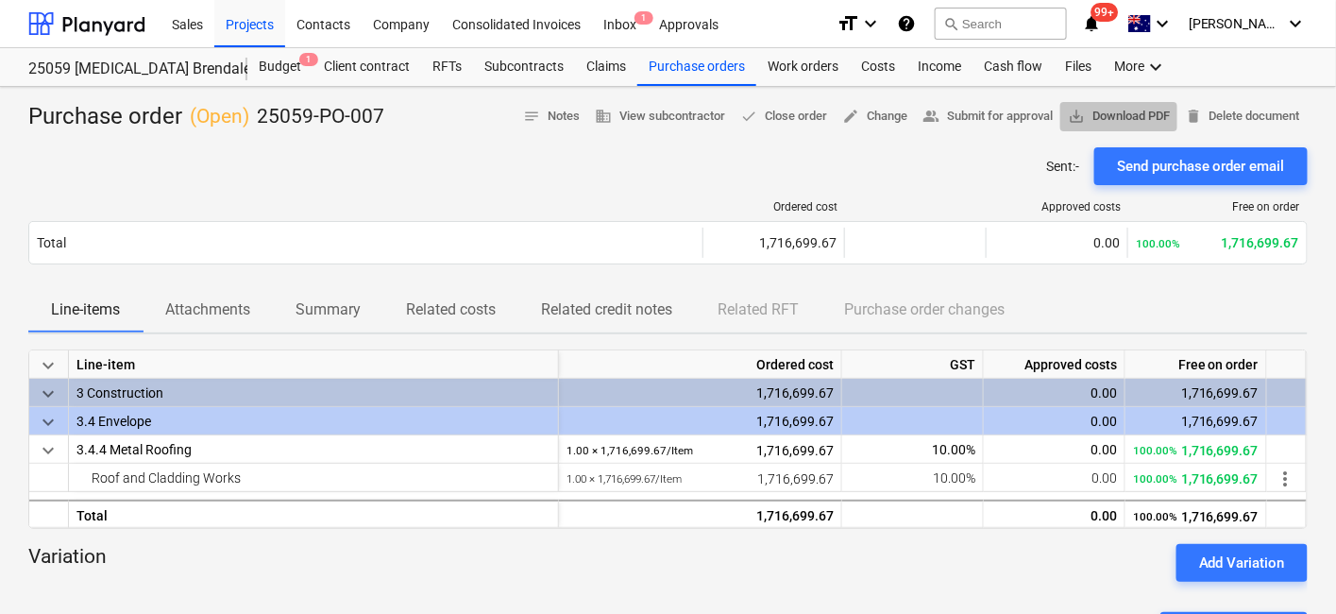
click at [1116, 113] on span "save_alt Download PDF" at bounding box center [1119, 117] width 102 height 22
